Goal: Task Accomplishment & Management: Use online tool/utility

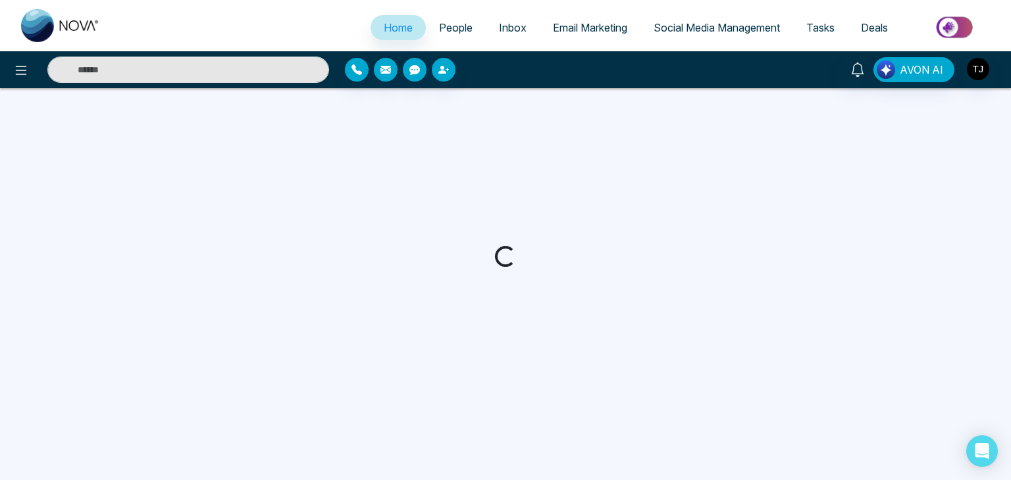
click at [728, 37] on link "Social Media Management" at bounding box center [716, 27] width 153 height 25
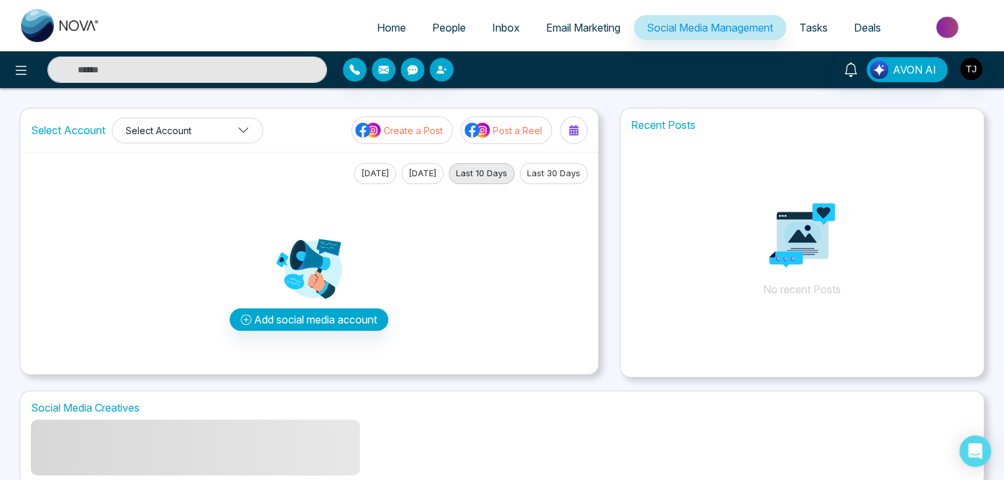
click at [195, 142] on div "Select Account Select Account Create a Post Post a Reel" at bounding box center [309, 130] width 578 height 43
click at [966, 60] on img "button" at bounding box center [971, 69] width 22 height 22
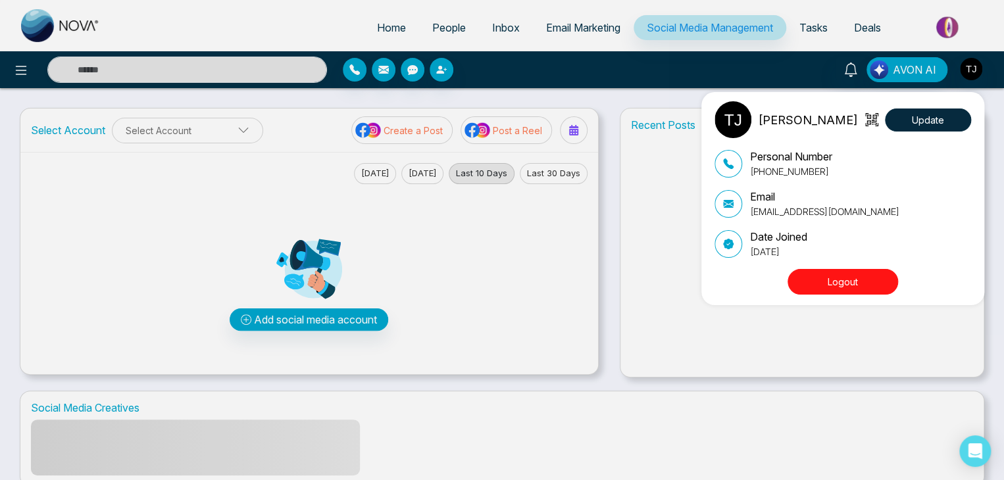
click at [585, 85] on div "[PERSON_NAME] Update Personal Number [PHONE_NUMBER] Email [EMAIL_ADDRESS][DOMAI…" at bounding box center [502, 240] width 1004 height 480
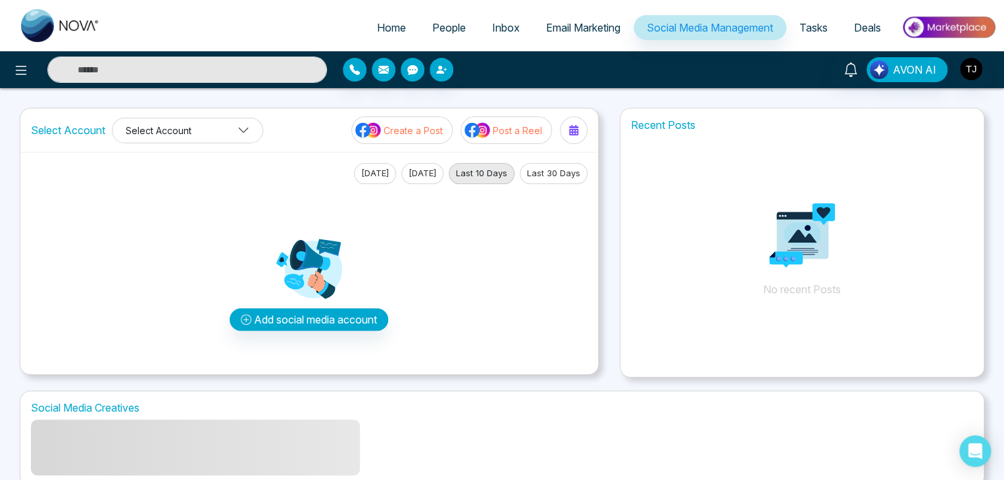
click at [234, 135] on button "Select Account" at bounding box center [187, 131] width 151 height 26
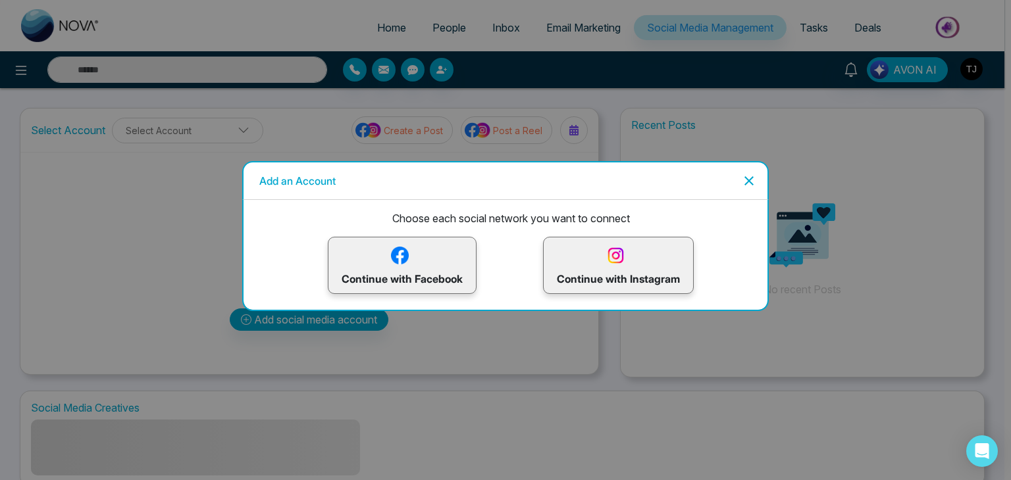
click at [747, 180] on icon "Close" at bounding box center [748, 180] width 9 height 9
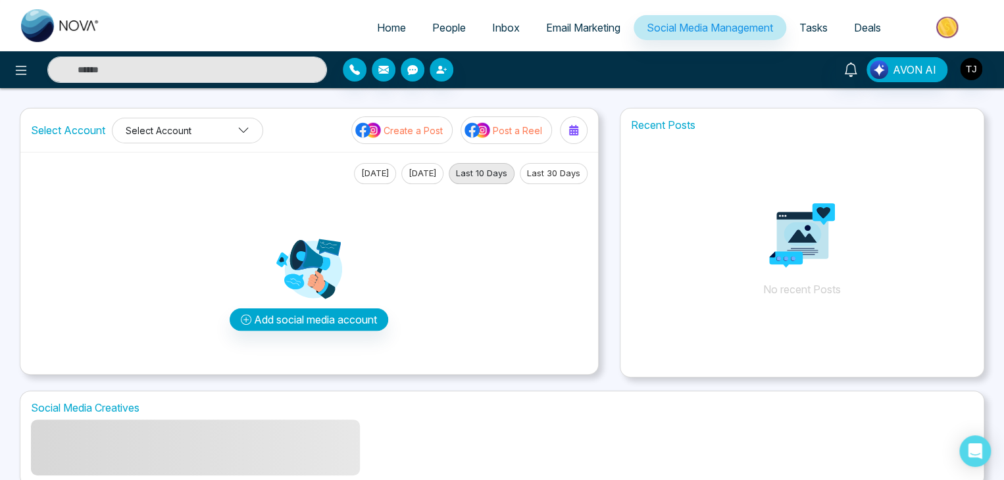
click at [187, 129] on button "Select Account" at bounding box center [187, 131] width 151 height 26
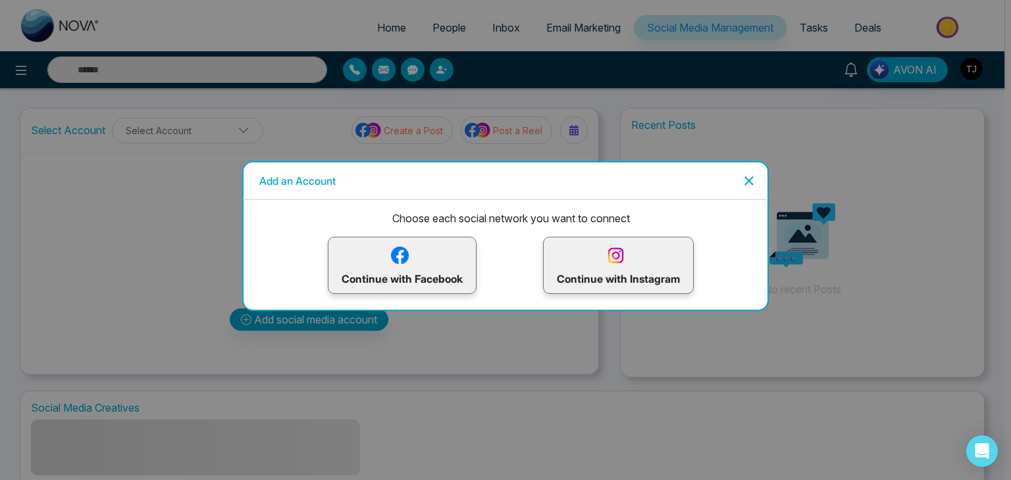
click at [751, 178] on icon "Close" at bounding box center [748, 180] width 9 height 9
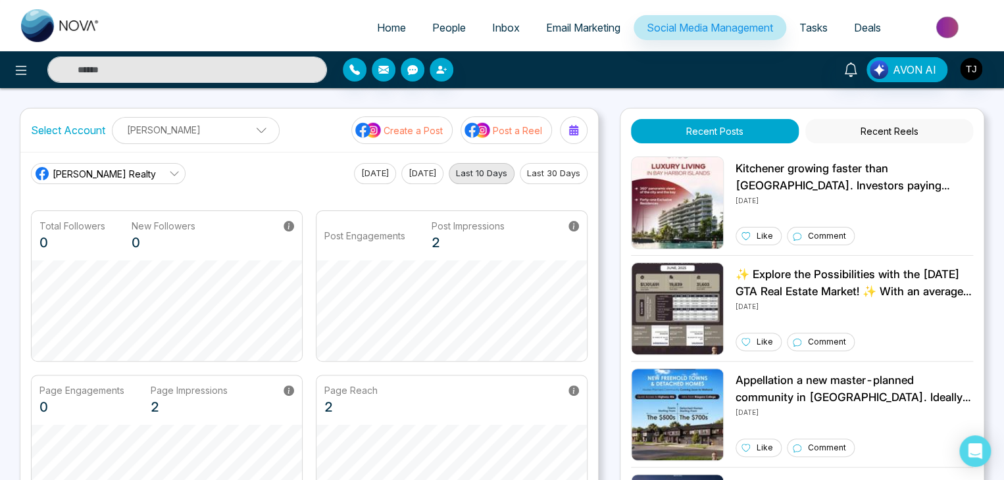
click at [216, 132] on p "[PERSON_NAME]" at bounding box center [195, 130] width 151 height 22
click at [245, 123] on p "[PERSON_NAME]" at bounding box center [195, 130] width 151 height 22
click at [479, 99] on div "Home People Inbox Email Marketing Social Media Management Tasks Deals AVON AI S…" at bounding box center [502, 372] width 1004 height 744
